Goal: Transaction & Acquisition: Subscribe to service/newsletter

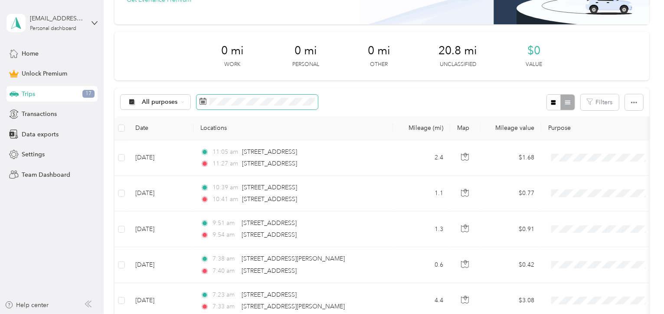
click at [298, 107] on span at bounding box center [257, 102] width 121 height 15
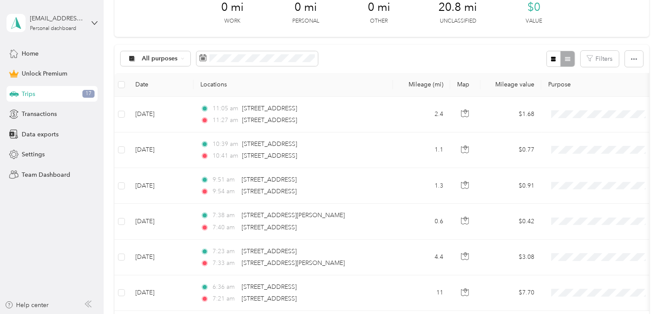
scroll to position [174, 0]
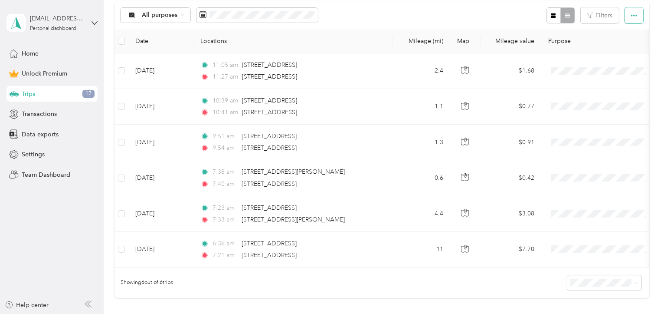
click at [634, 13] on icon "button" at bounding box center [634, 16] width 6 height 6
click at [610, 15] on button "Filters" at bounding box center [600, 15] width 38 height 16
click at [518, 16] on div "All purposes Filters" at bounding box center [382, 15] width 535 height 28
click at [23, 56] on span "Home" at bounding box center [30, 53] width 17 height 9
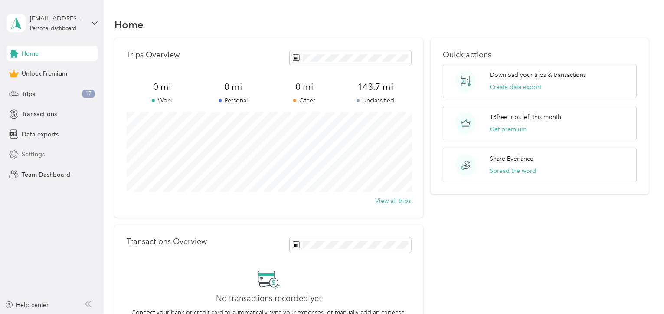
click at [35, 151] on span "Settings" at bounding box center [33, 154] width 23 height 9
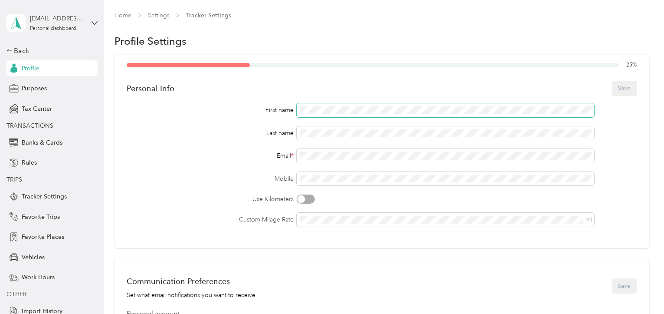
click at [309, 114] on span at bounding box center [446, 110] width 298 height 14
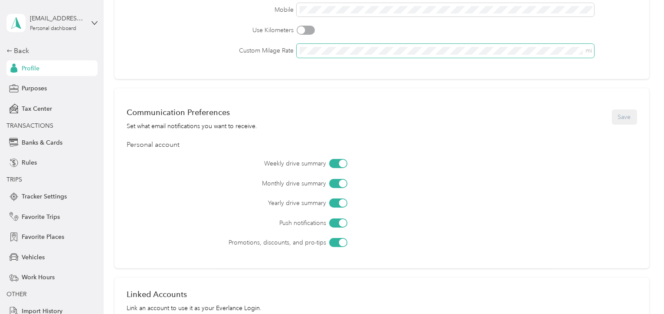
scroll to position [174, 0]
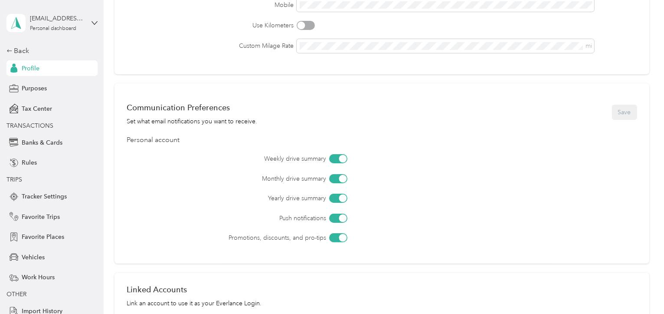
click at [343, 159] on div at bounding box center [343, 159] width 8 height 8
click at [342, 158] on div at bounding box center [338, 158] width 18 height 9
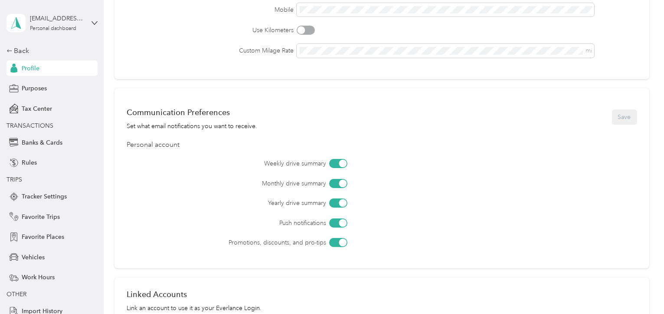
scroll to position [269, 0]
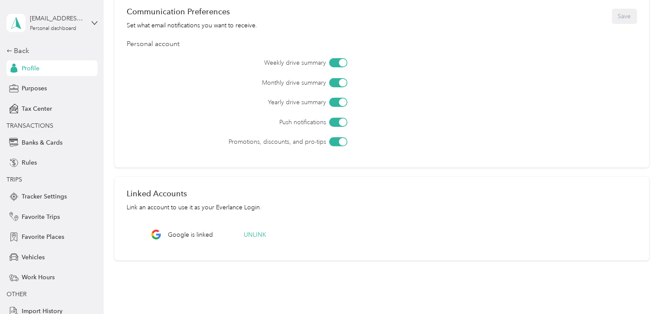
click at [633, 15] on div "Communication Preferences Set what email notifications you want to receive. Save" at bounding box center [382, 16] width 511 height 27
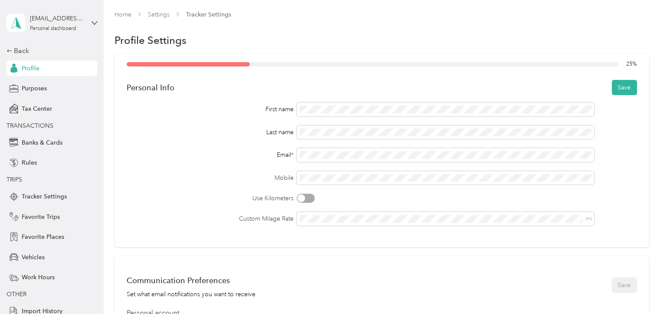
scroll to position [0, 0]
click at [620, 89] on button "Save" at bounding box center [624, 88] width 25 height 15
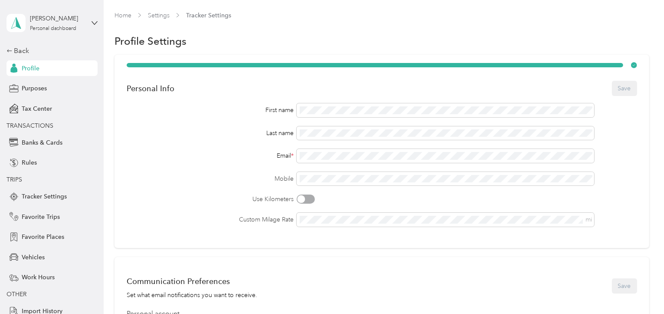
click at [210, 15] on span "Tracker Settings" at bounding box center [208, 15] width 45 height 9
click at [165, 18] on link "Settings" at bounding box center [159, 15] width 22 height 7
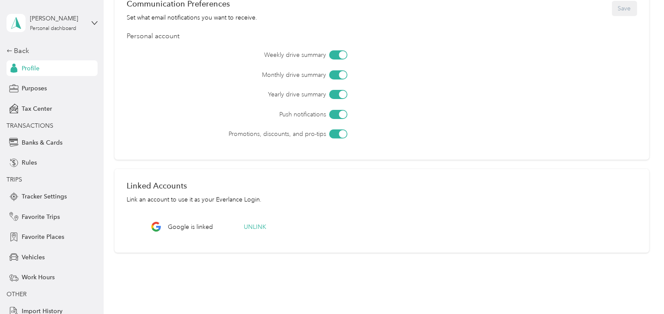
scroll to position [139, 0]
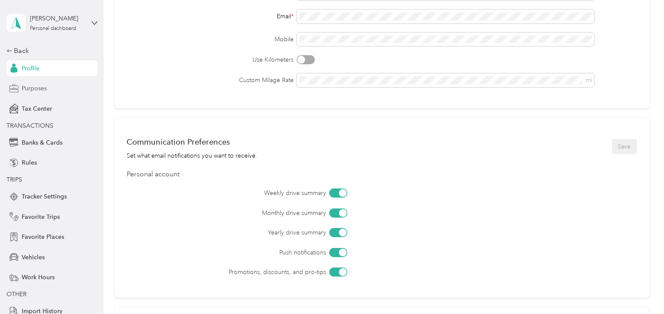
click at [33, 86] on span "Purposes" at bounding box center [34, 88] width 25 height 9
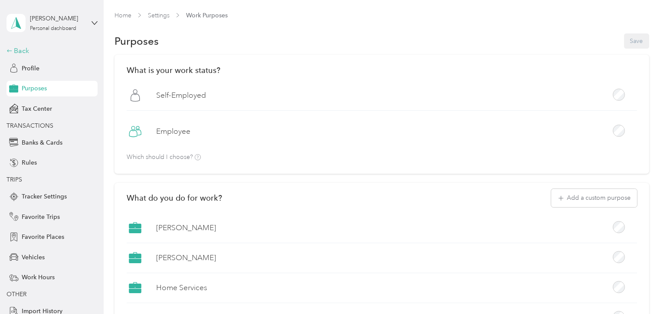
click at [10, 49] on icon at bounding box center [10, 51] width 6 height 6
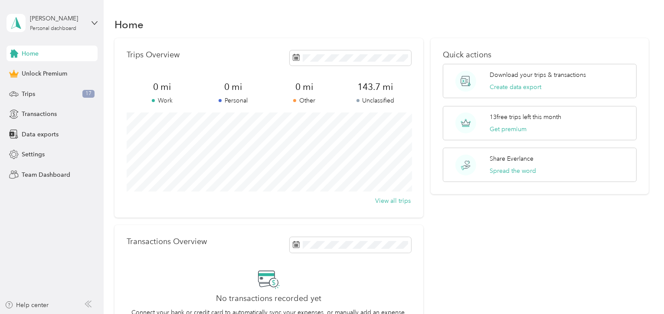
click at [10, 49] on icon at bounding box center [14, 54] width 10 height 10
click at [21, 48] on div "Home" at bounding box center [52, 54] width 91 height 16
click at [522, 121] on p "13 free trips left this month" at bounding box center [526, 116] width 72 height 9
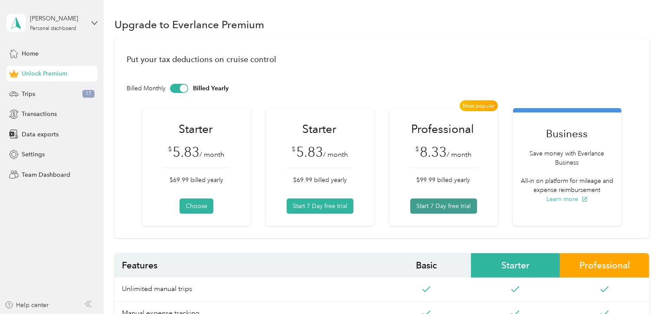
click at [442, 206] on button "Start 7 Day free trial" at bounding box center [443, 205] width 67 height 15
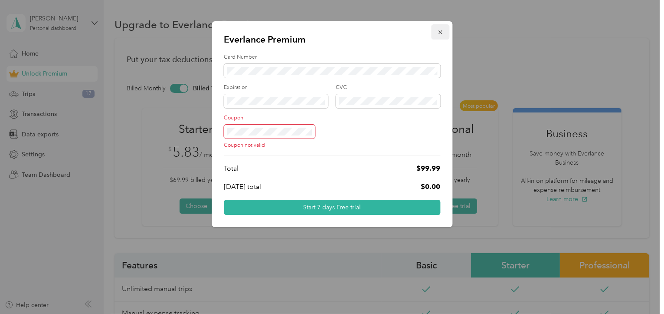
click at [437, 32] on icon "button" at bounding box center [440, 32] width 6 height 6
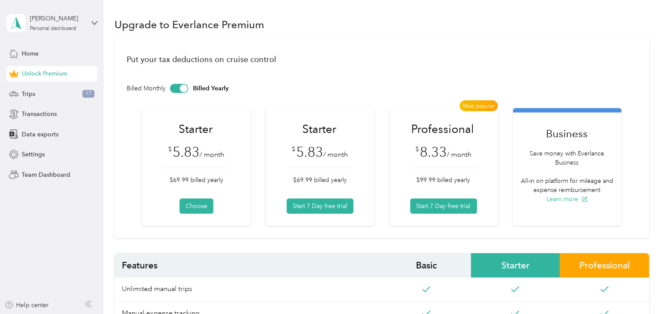
click at [171, 89] on div at bounding box center [179, 88] width 18 height 9
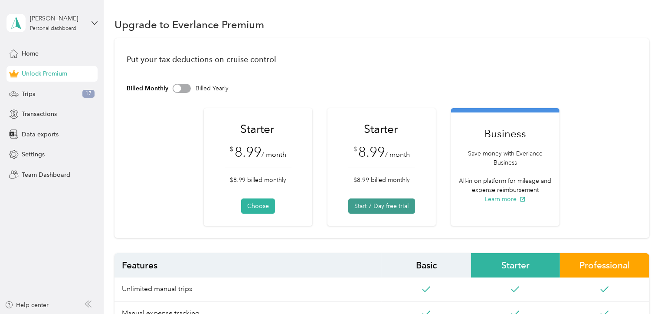
click at [384, 209] on button "Start 7 Day free trial" at bounding box center [381, 205] width 67 height 15
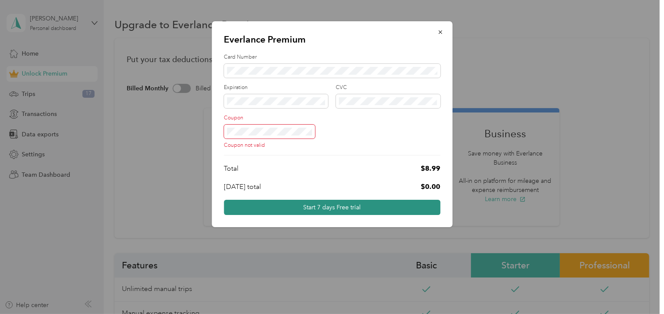
click at [345, 208] on button "Start 7 days Free trial" at bounding box center [332, 207] width 217 height 15
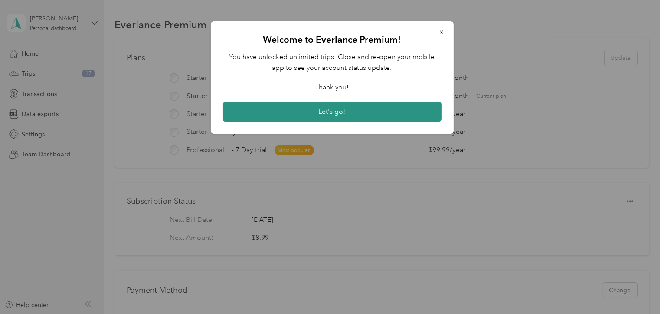
click at [329, 111] on button "Let's go!" at bounding box center [332, 112] width 219 height 20
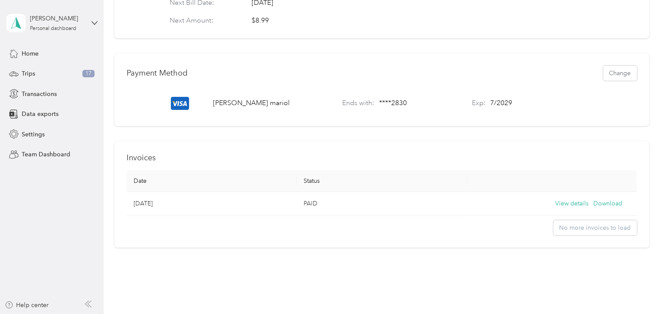
scroll to position [244, 0]
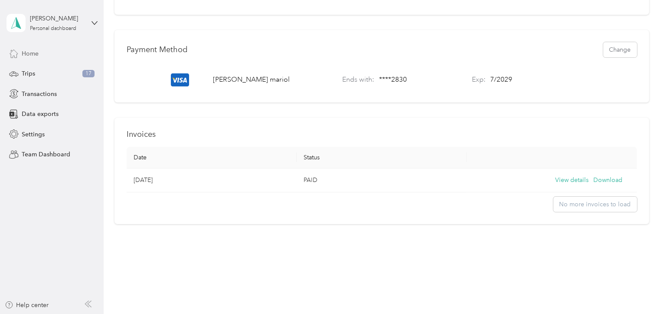
click at [26, 53] on span "Home" at bounding box center [30, 53] width 17 height 9
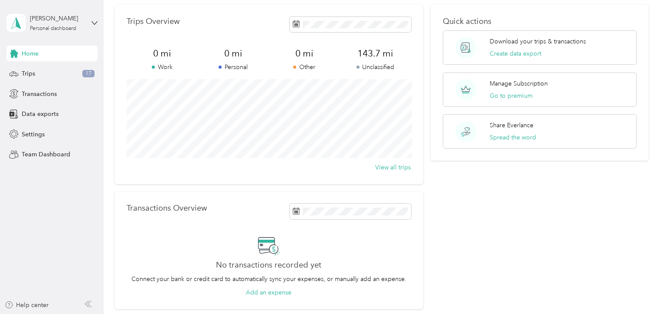
scroll to position [43, 0]
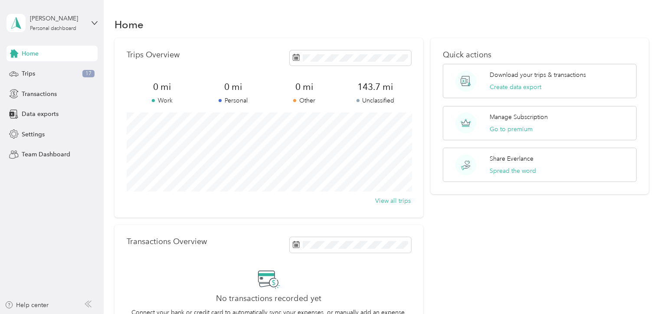
drag, startPoint x: 150, startPoint y: 2, endPoint x: 595, endPoint y: 30, distance: 446.1
click at [595, 30] on div "Home" at bounding box center [382, 24] width 535 height 18
drag, startPoint x: 525, startPoint y: 1, endPoint x: 643, endPoint y: 5, distance: 117.6
click at [643, 5] on div "Home Trips Overview 0 mi Work 0 mi Personal 0 mi Other 143.7 mi Unclassified Vi…" at bounding box center [382, 195] width 556 height 390
drag, startPoint x: 16, startPoint y: 22, endPoint x: 594, endPoint y: 258, distance: 624.1
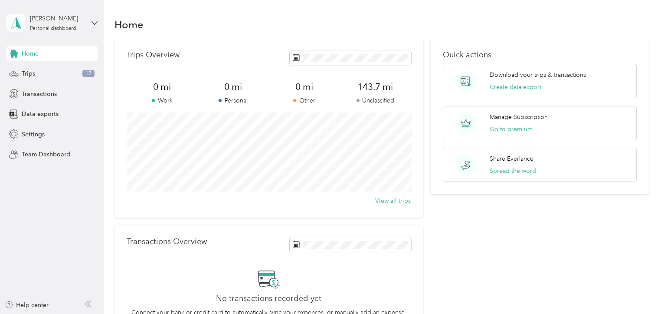
click at [594, 258] on div "Quick actions Download your trips & transactions Create data export Manage Subs…" at bounding box center [540, 190] width 218 height 305
click at [647, 27] on div "Home" at bounding box center [382, 24] width 535 height 18
